Goal: Task Accomplishment & Management: Manage account settings

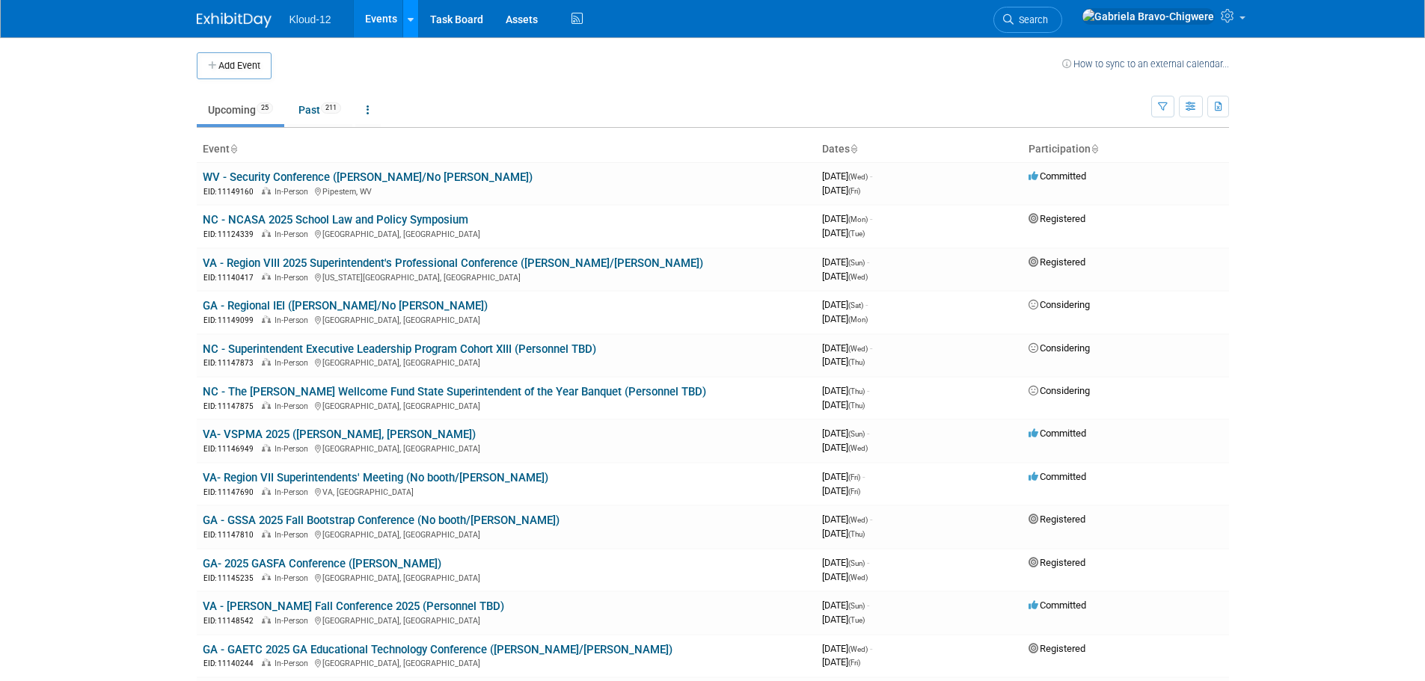
click at [410, 27] on link at bounding box center [410, 18] width 16 height 37
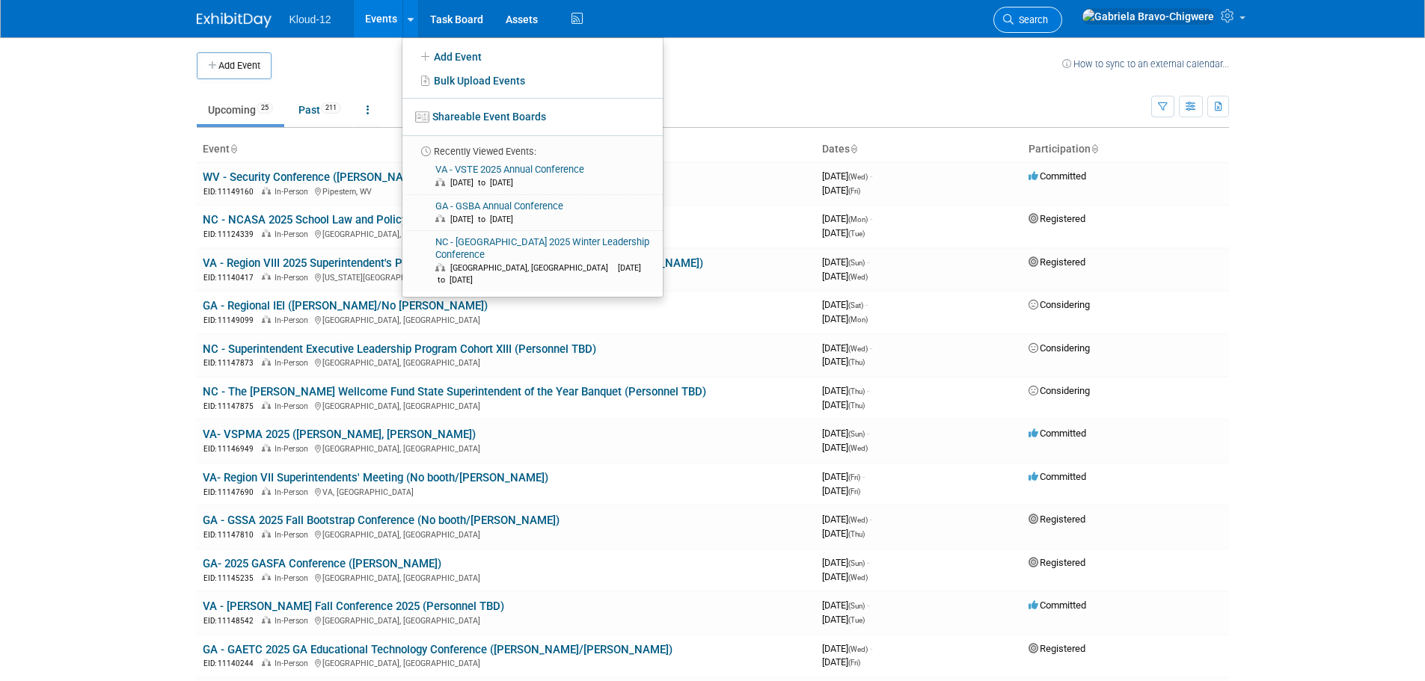
click at [1048, 15] on span "Search" at bounding box center [1030, 19] width 34 height 11
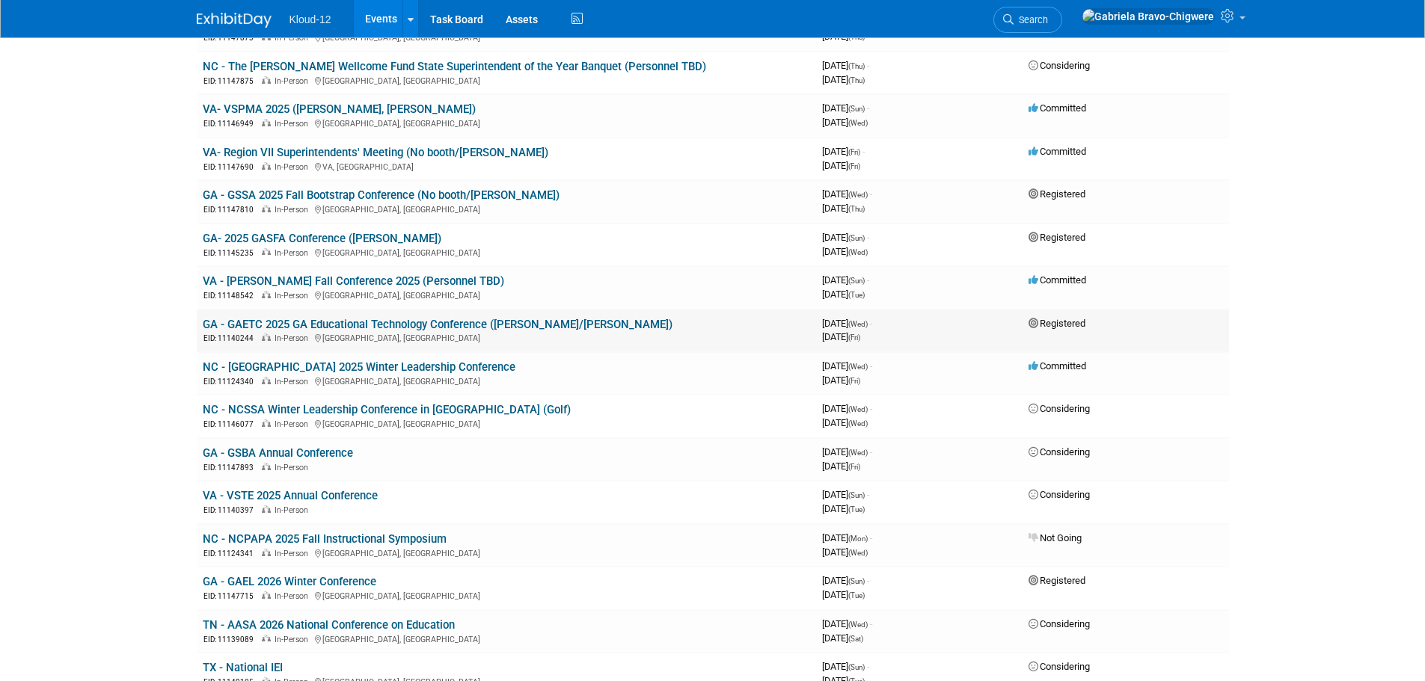
scroll to position [299, 0]
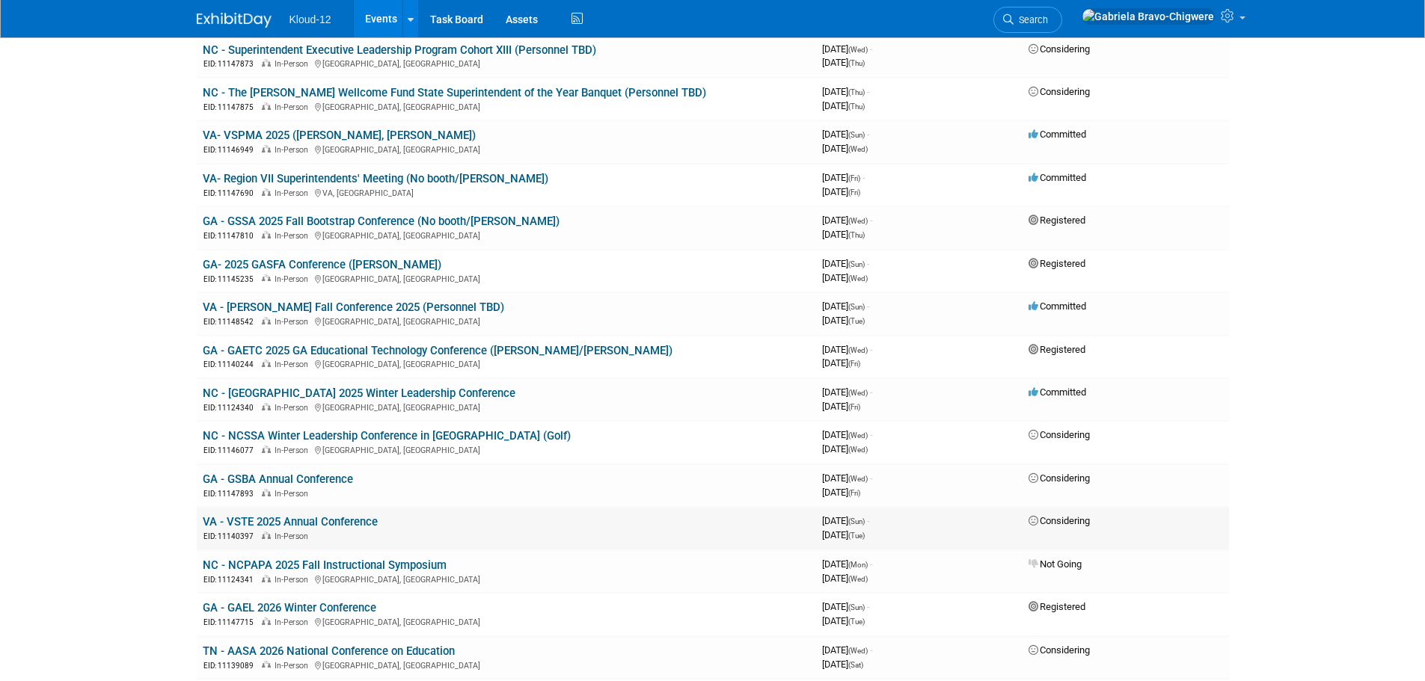
click at [327, 523] on link "VA - VSTE 2025 Annual Conference" at bounding box center [290, 521] width 175 height 13
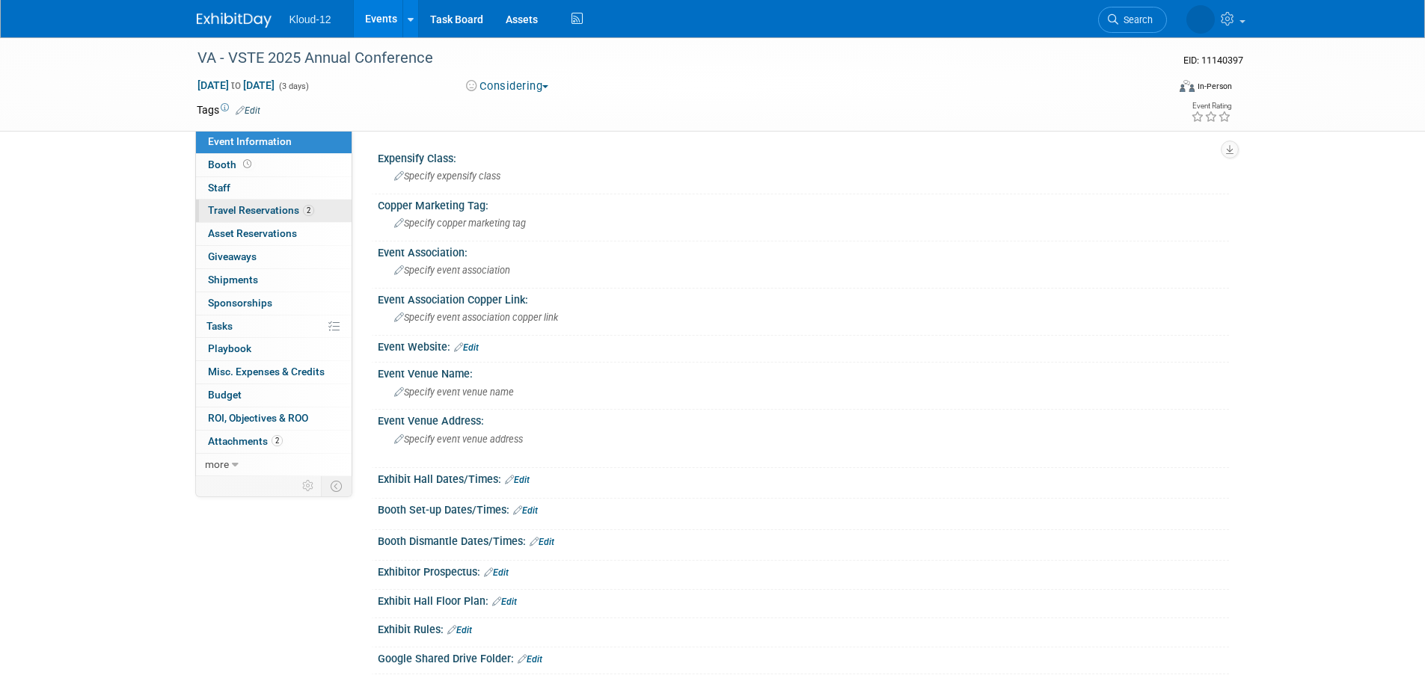
click at [262, 205] on span "Travel Reservations 2" at bounding box center [261, 210] width 106 height 12
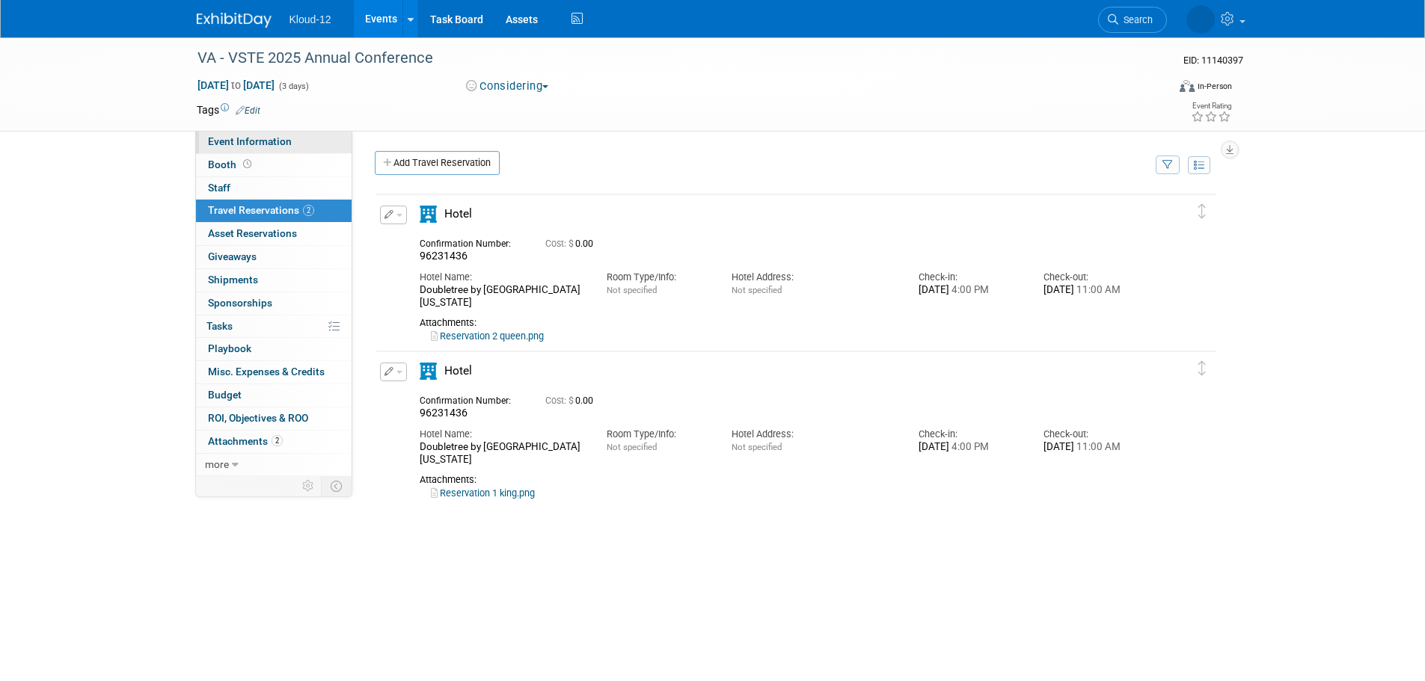
click at [241, 138] on span "Event Information" at bounding box center [250, 141] width 84 height 12
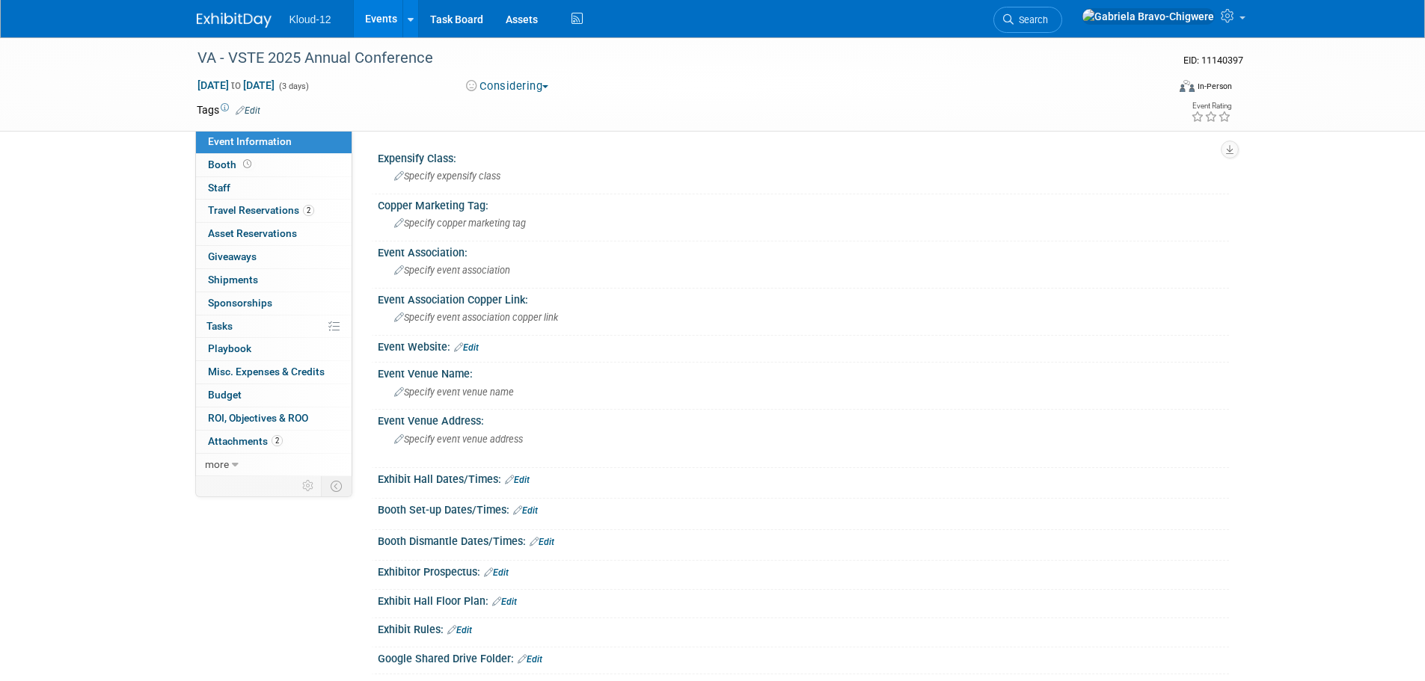
click at [470, 346] on link "Edit" at bounding box center [466, 348] width 25 height 10
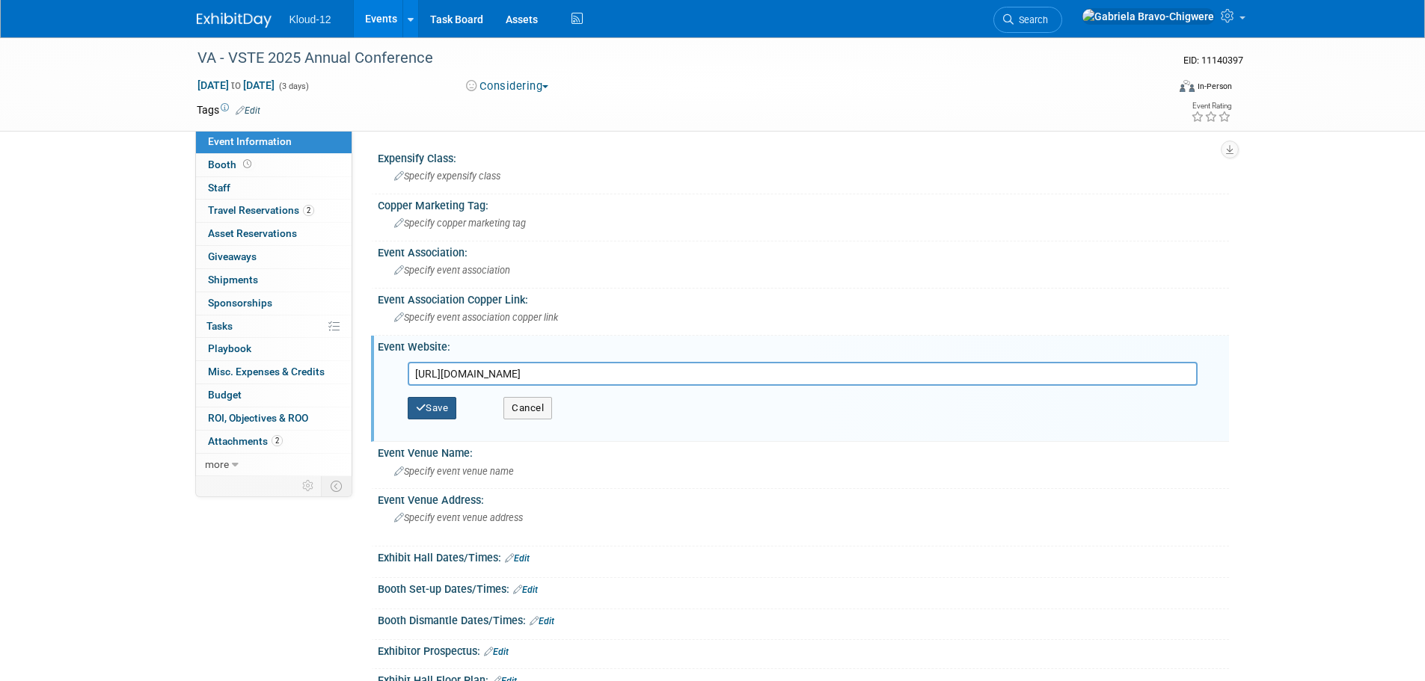
type input "https://vsteconference.org/"
click at [443, 400] on button "Save" at bounding box center [432, 408] width 49 height 22
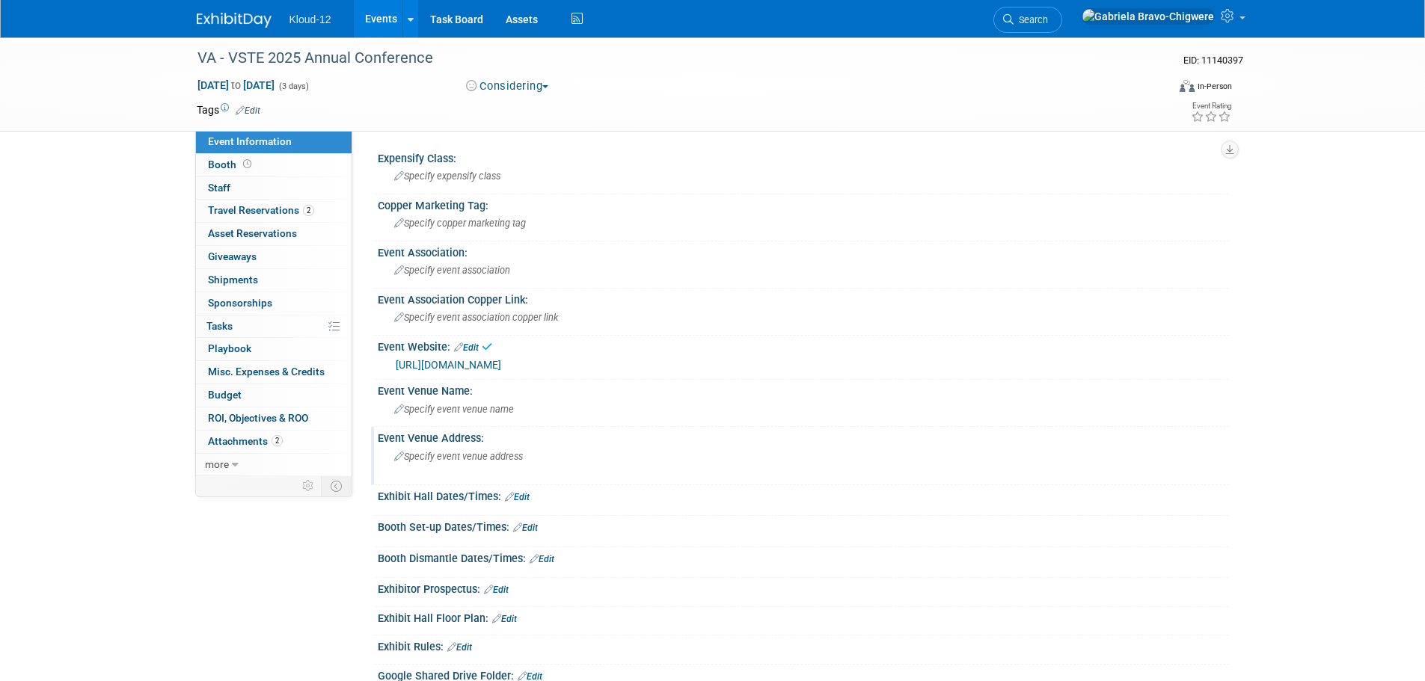
click at [451, 464] on div "Specify event venue address" at bounding box center [555, 462] width 332 height 34
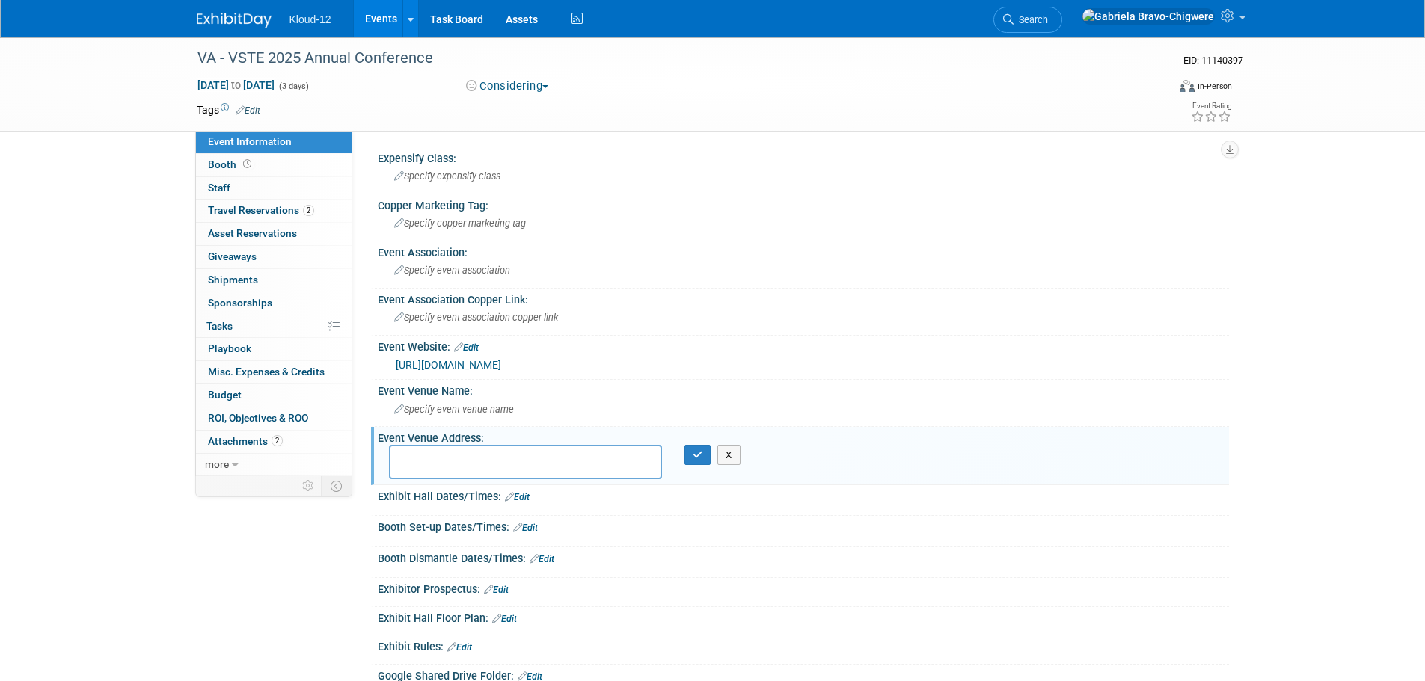
click at [88, 255] on div "VA - VSTE 2025 Annual Conference EID: 11140397 Dec 7, 2025 to Dec 9, 2025 (3 da…" at bounding box center [712, 400] width 1425 height 727
click at [526, 457] on textarea at bounding box center [525, 462] width 273 height 34
type textarea "[US_STATE][GEOGRAPHIC_DATA], [GEOGRAPHIC_DATA]"
click at [697, 463] on button "button" at bounding box center [697, 455] width 27 height 21
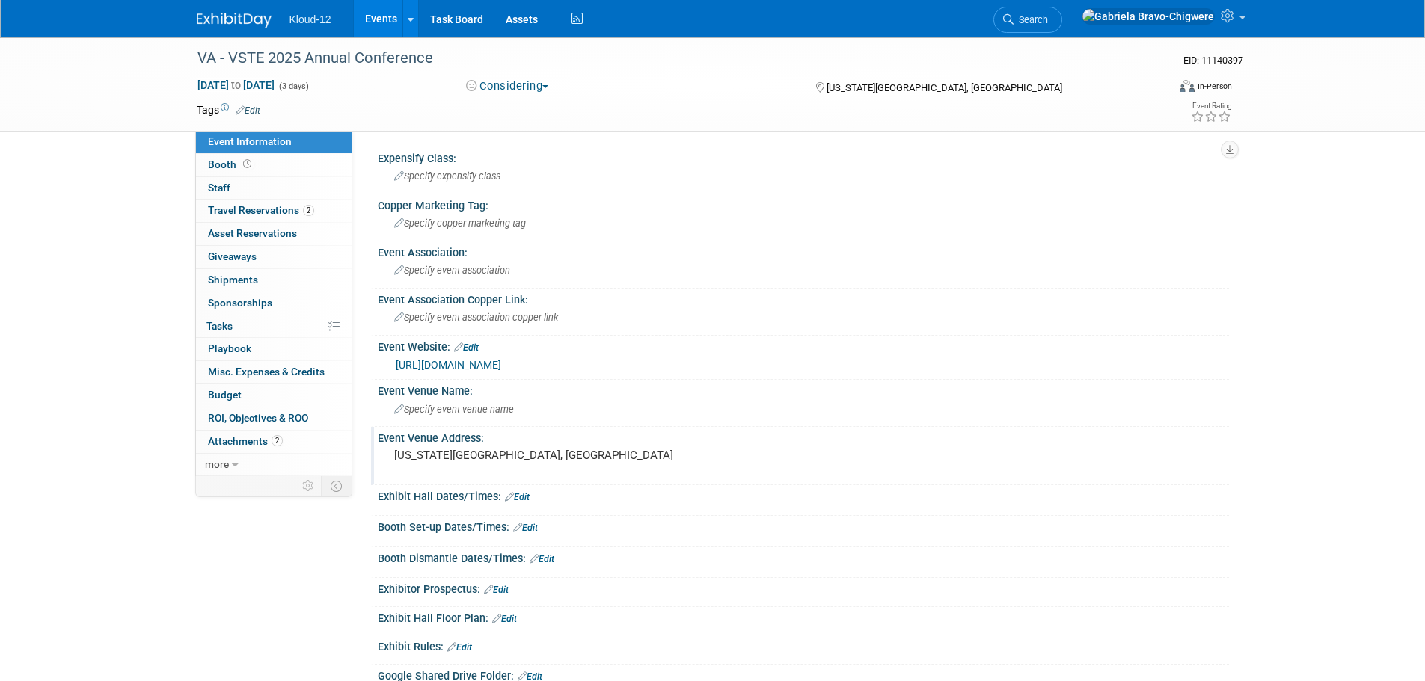
click at [248, 27] on img at bounding box center [234, 20] width 75 height 15
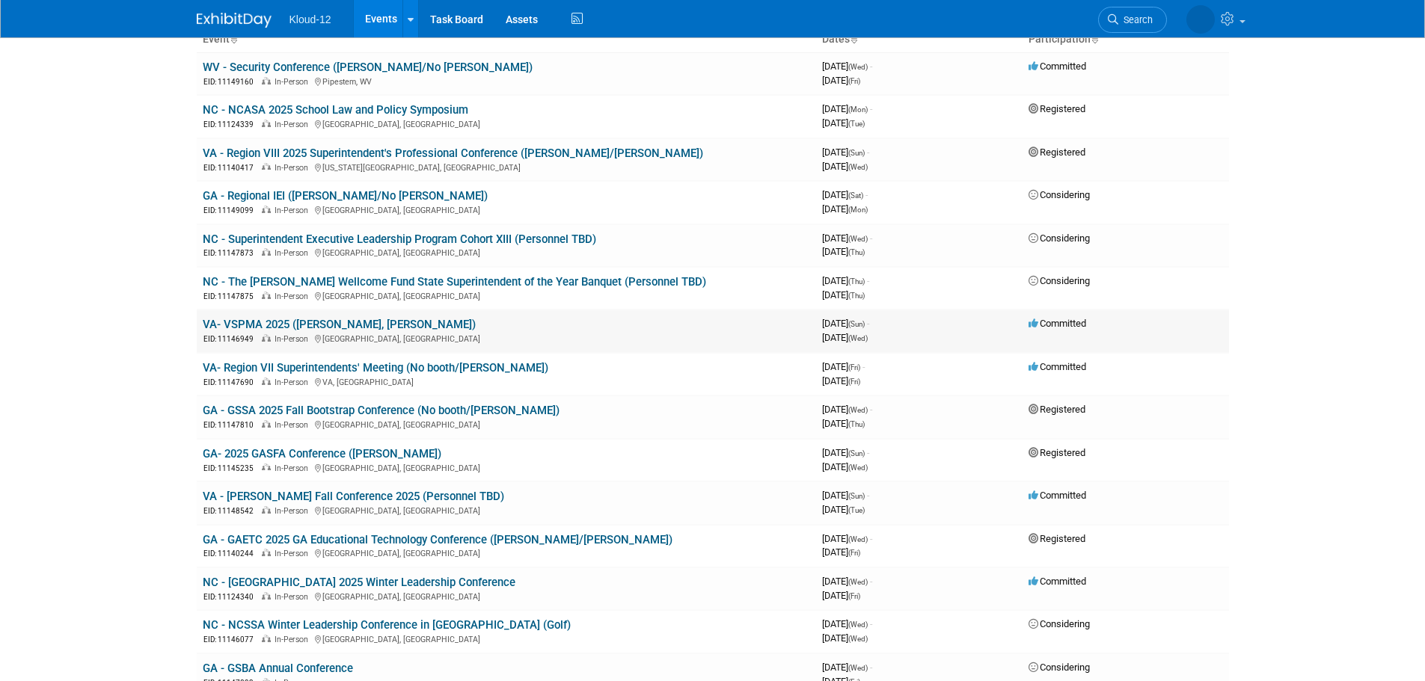
scroll to position [150, 0]
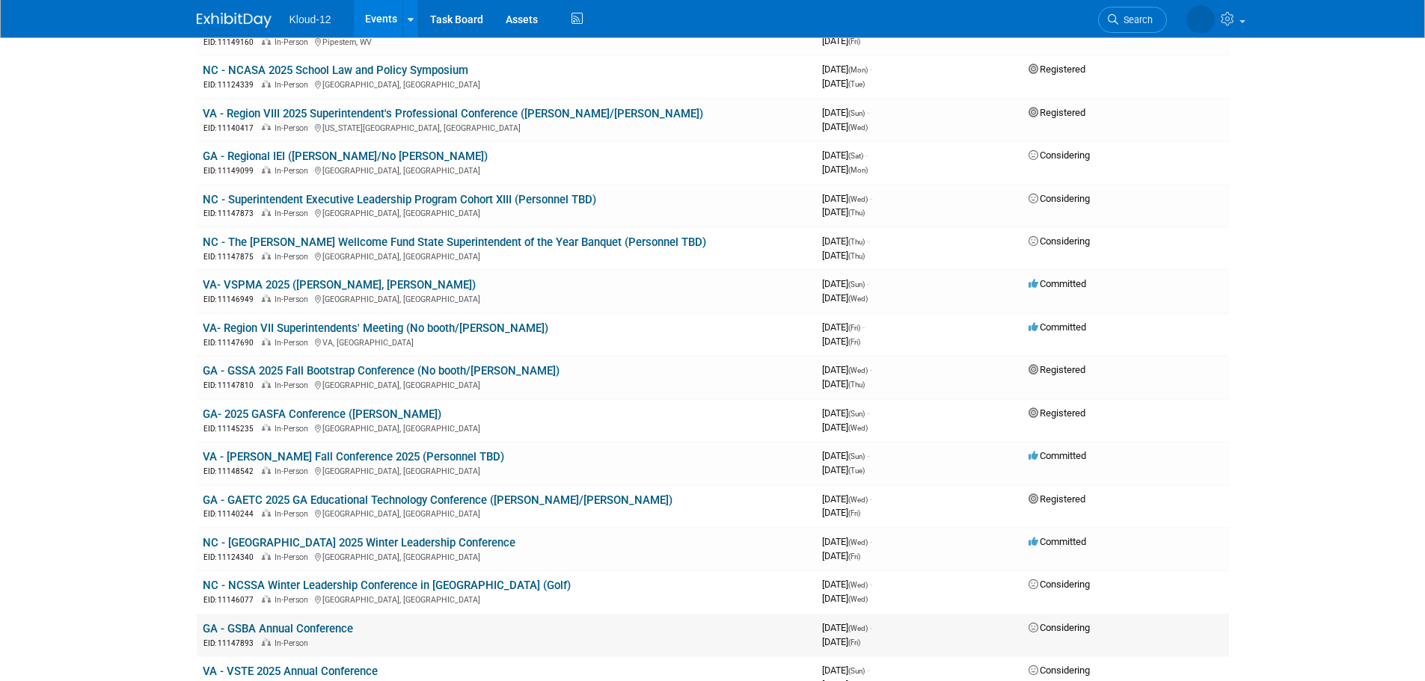
click at [341, 625] on link "GA - GSBA Annual Conference" at bounding box center [278, 628] width 150 height 13
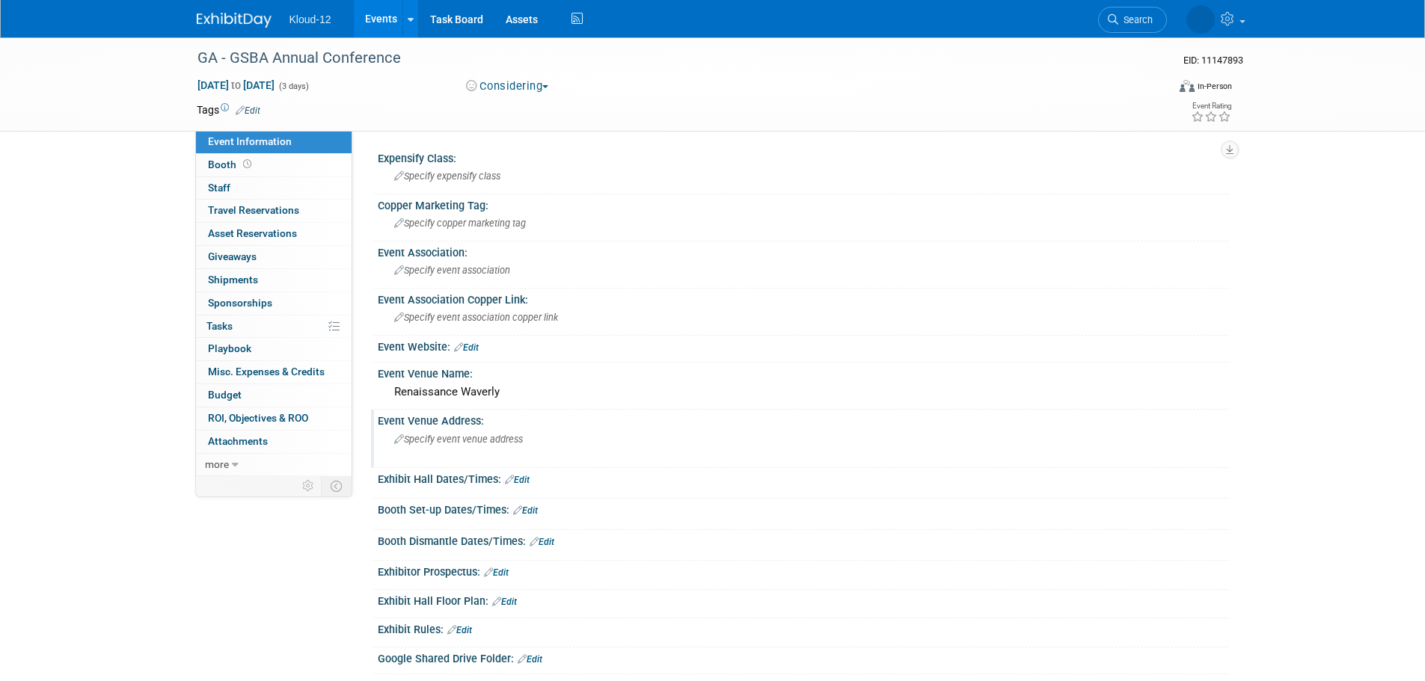
click at [480, 438] on span "Specify event venue address" at bounding box center [458, 439] width 129 height 11
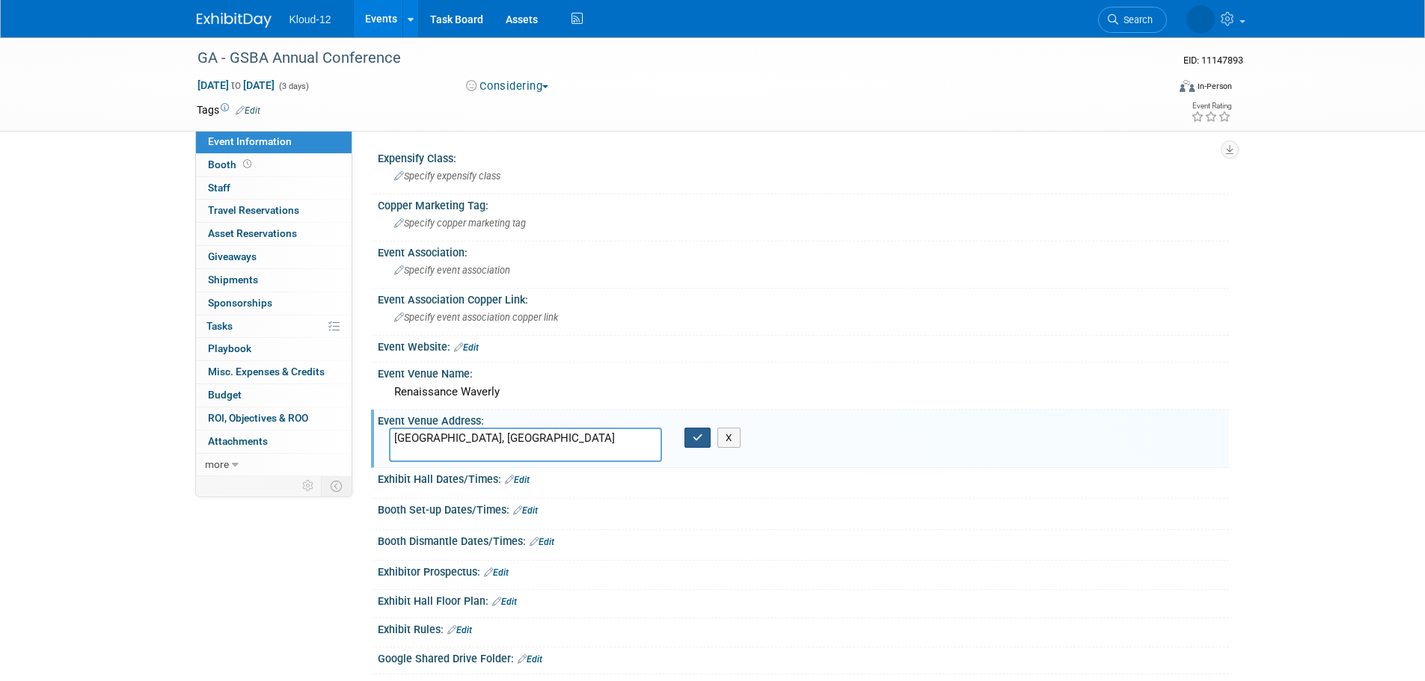
type textarea "Atlanta, GA"
click at [699, 440] on icon "button" at bounding box center [698, 438] width 10 height 10
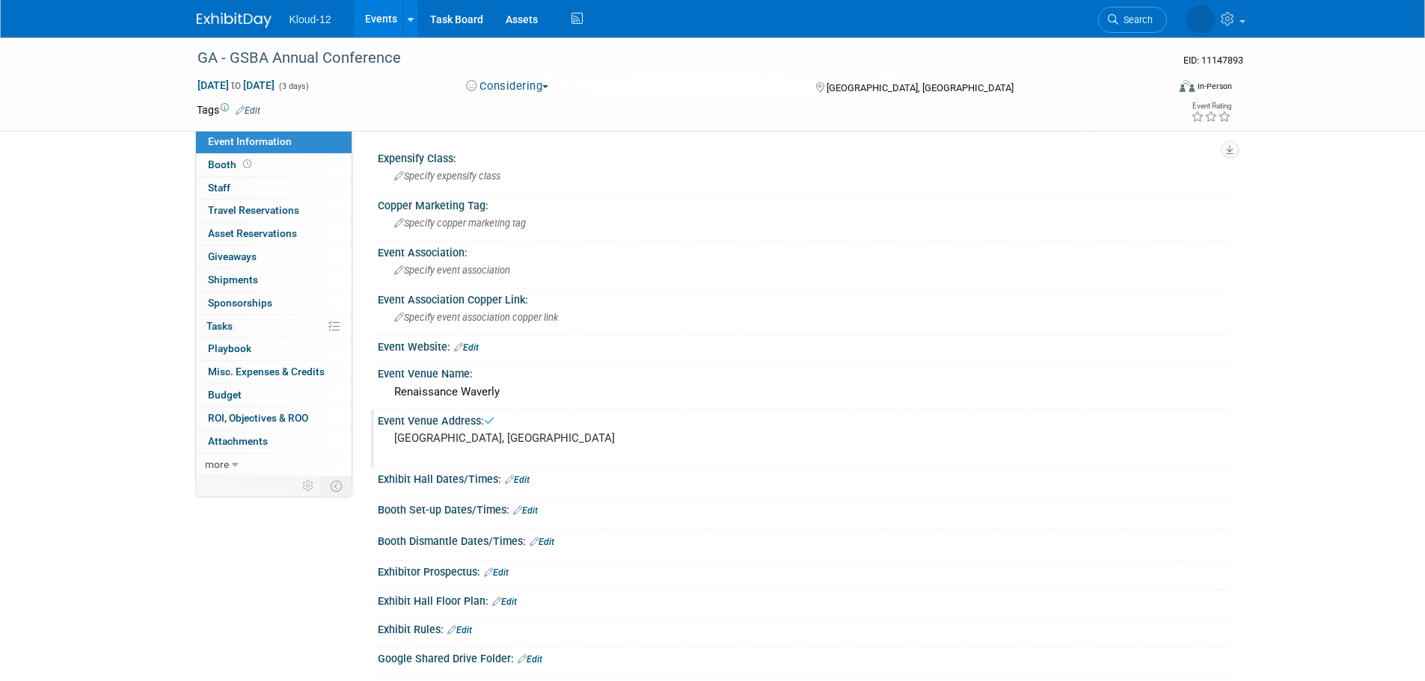
click at [469, 346] on link "Edit" at bounding box center [466, 348] width 25 height 10
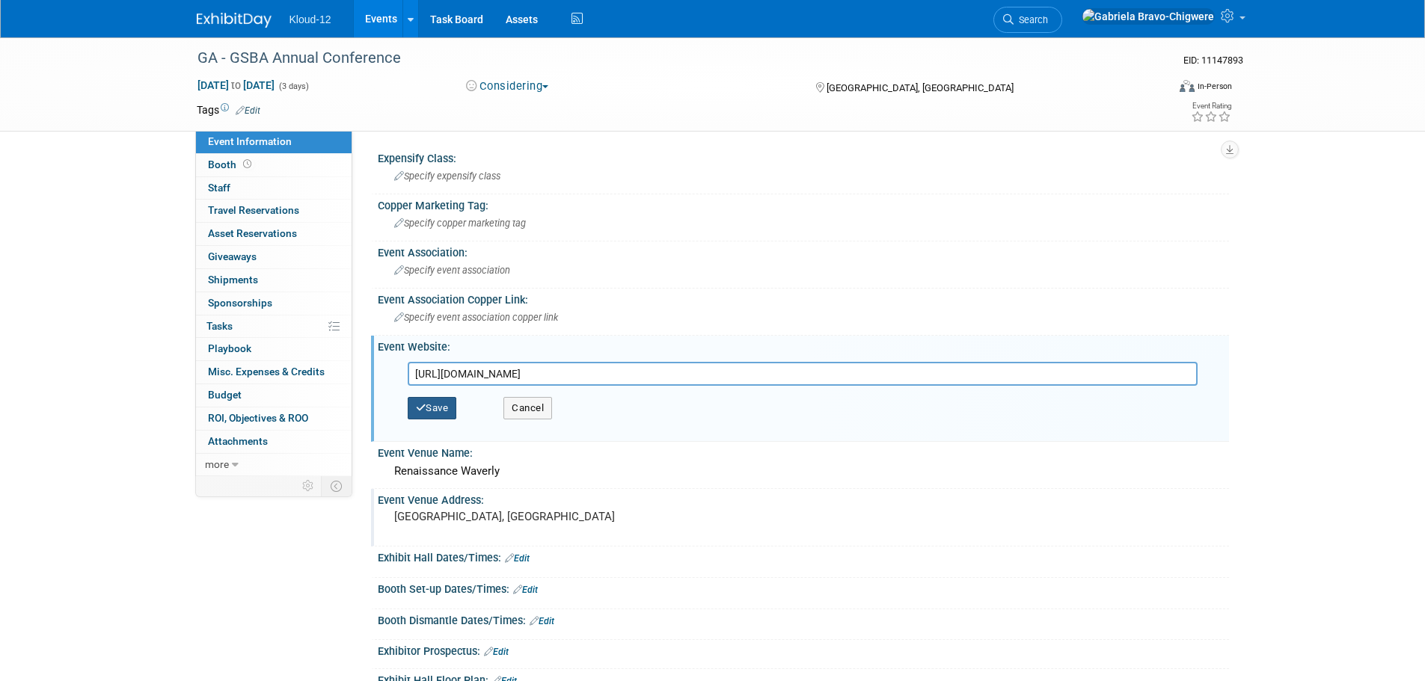
type input "https://gsba.com/board-development/conferences/"
click at [449, 408] on button "Save" at bounding box center [432, 408] width 49 height 22
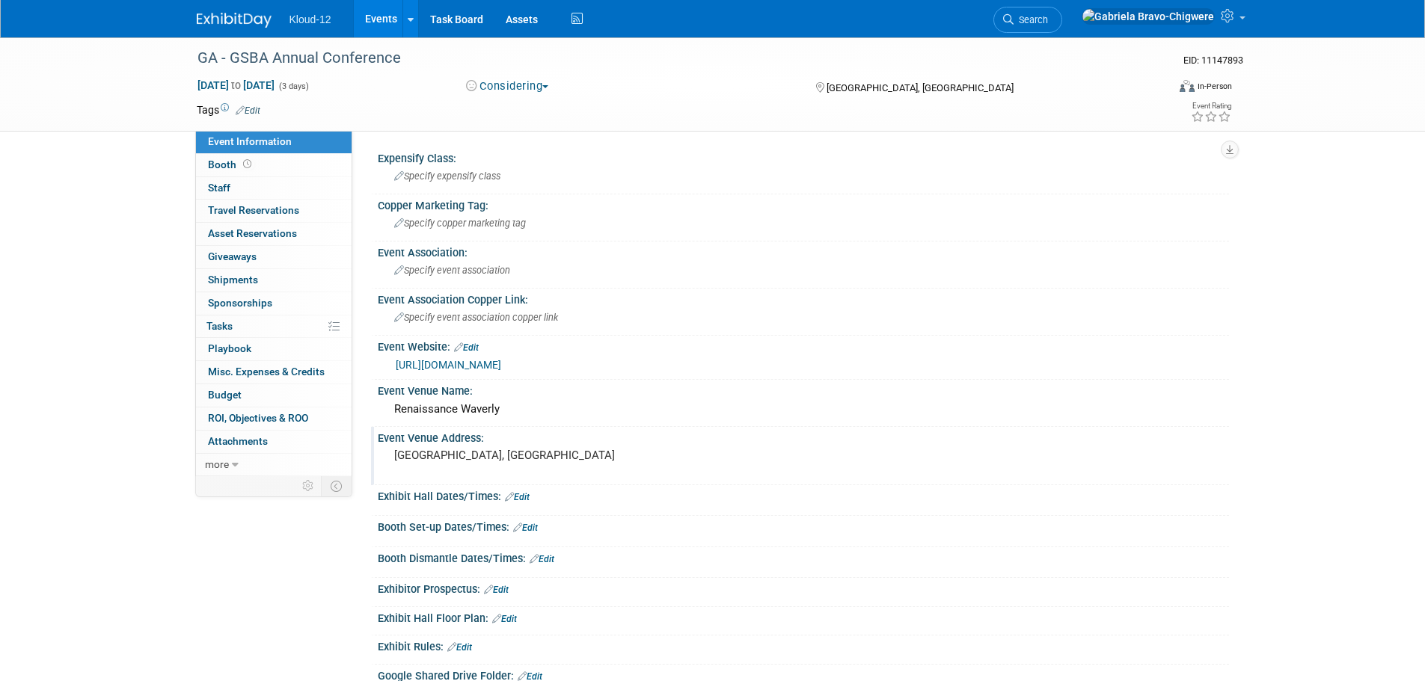
click at [253, 19] on img at bounding box center [234, 20] width 75 height 15
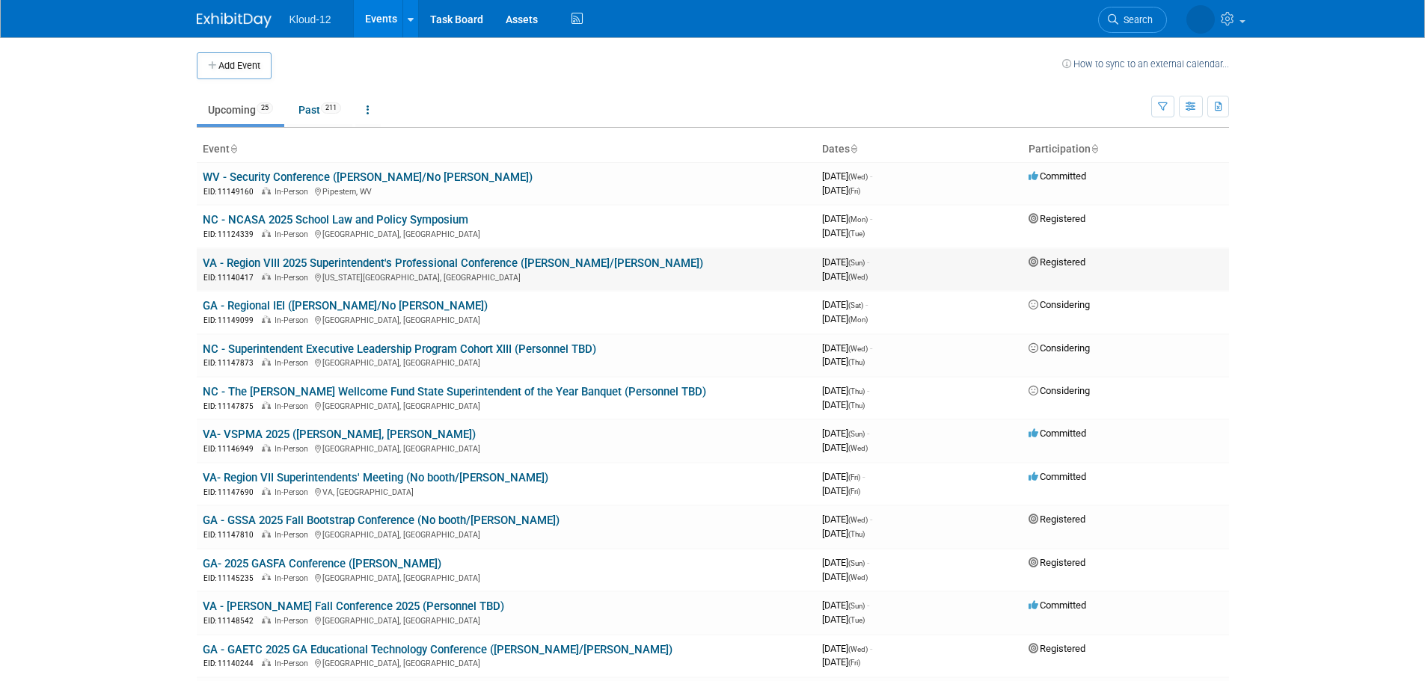
click at [443, 263] on link "VA - Region VIII 2025 Superintendent's Professional Conference ([PERSON_NAME]/[…" at bounding box center [453, 263] width 500 height 13
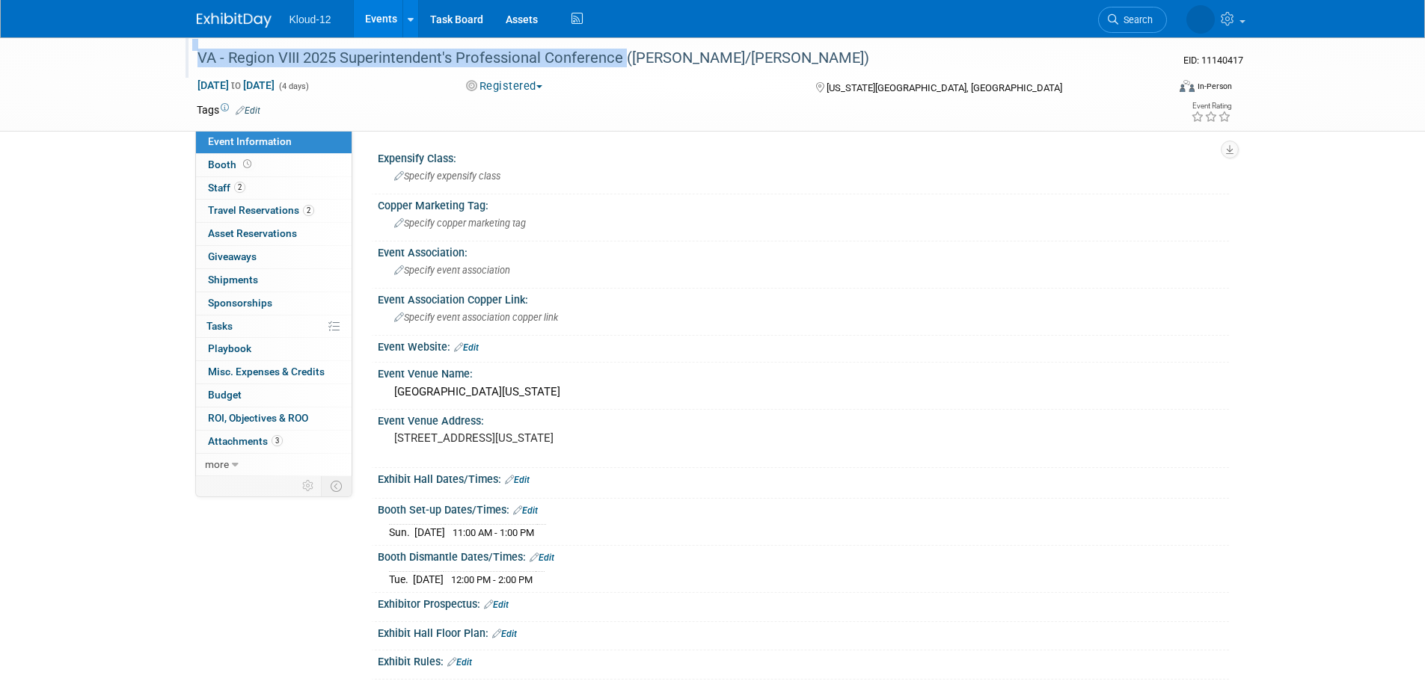
drag, startPoint x: 180, startPoint y: 55, endPoint x: 619, endPoint y: 69, distance: 439.2
click at [619, 69] on div "VA - Region VIII 2025 Superintendent's Professional Conference (Brian/Kelli) EI…" at bounding box center [712, 84] width 1425 height 94
click at [236, 61] on div "VA - Region VIII 2025 Superintendent's Professional Conference ([PERSON_NAME]/[…" at bounding box center [668, 58] width 952 height 27
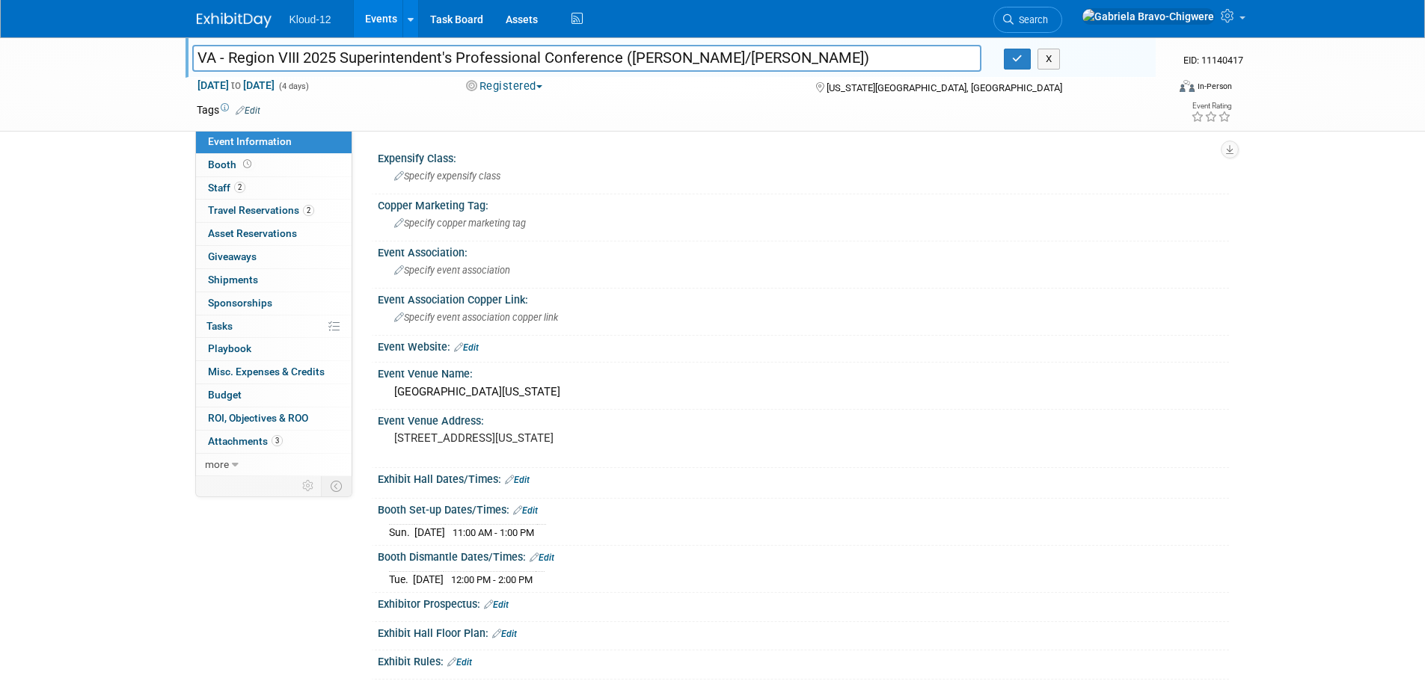
drag, startPoint x: 229, startPoint y: 57, endPoint x: 621, endPoint y: 67, distance: 392.0
click at [621, 67] on input "VA - Region VIII 2025 Superintendent's Professional Conference ([PERSON_NAME]/[…" at bounding box center [587, 58] width 790 height 26
click at [246, 440] on span "Attachments 3" at bounding box center [245, 441] width 75 height 12
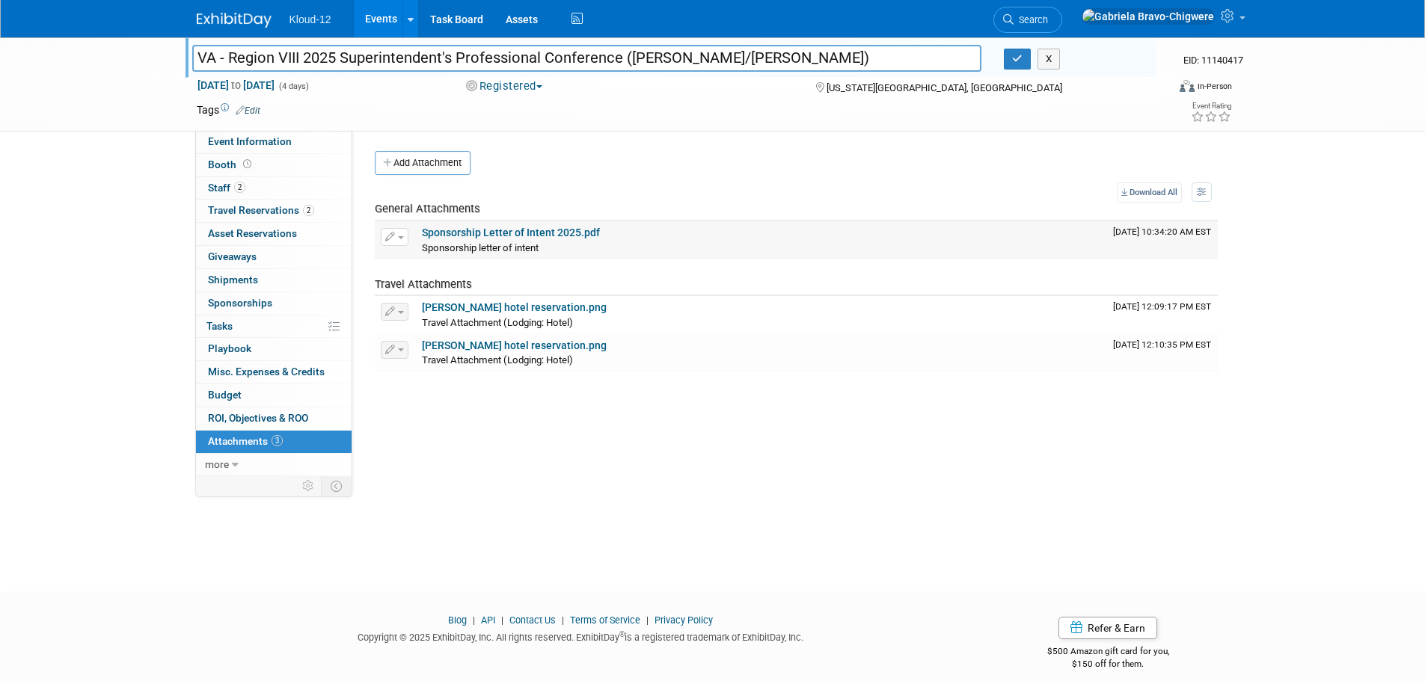
click at [556, 229] on link "Sponsorship Letter of Intent 2025.pdf" at bounding box center [511, 233] width 178 height 12
click at [231, 6] on div at bounding box center [243, 14] width 93 height 28
click at [232, 12] on link at bounding box center [243, 13] width 93 height 12
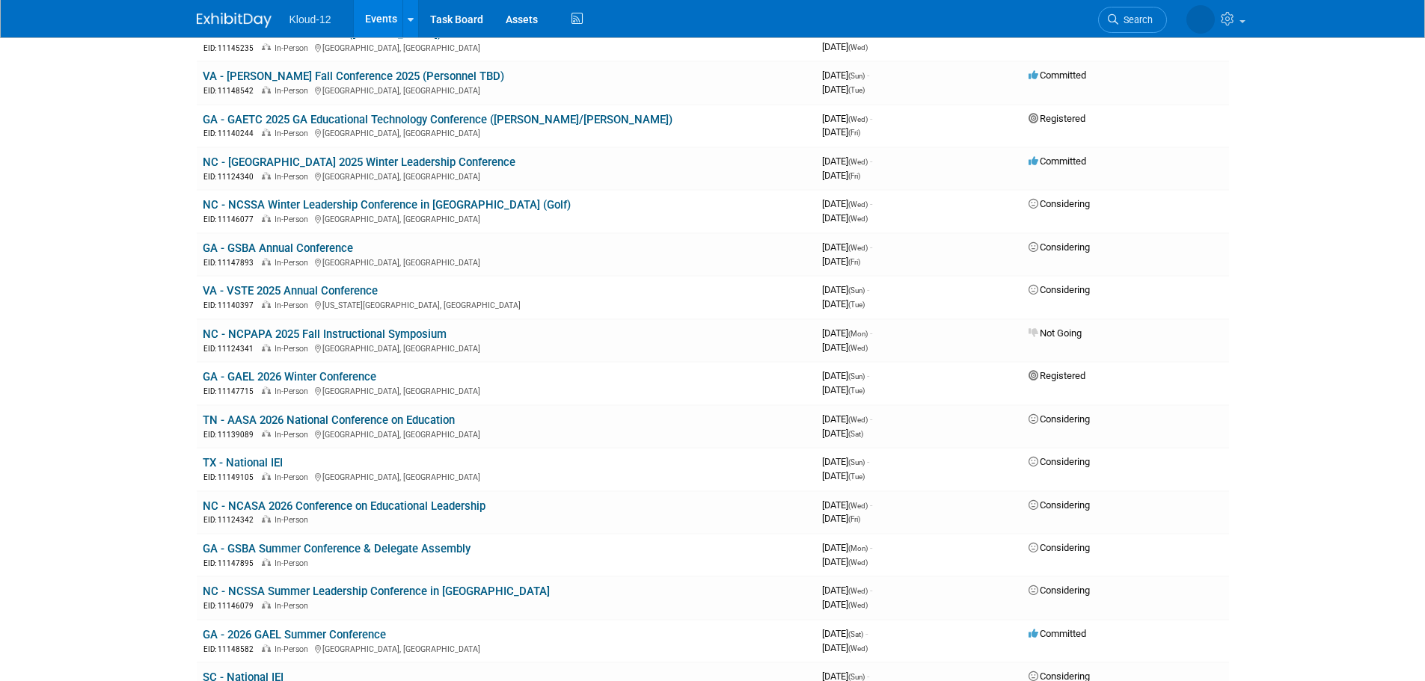
scroll to position [732, 0]
